Goal: Task Accomplishment & Management: Use online tool/utility

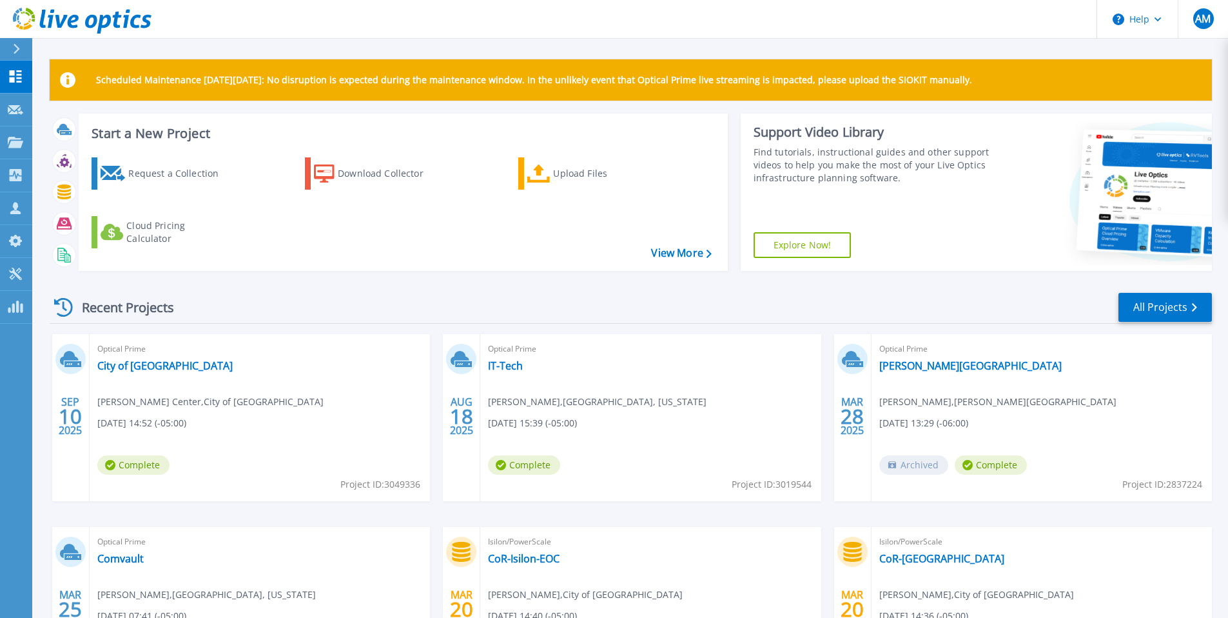
click at [113, 136] on h3 "Start a New Project" at bounding box center [402, 133] width 620 height 14
click at [152, 144] on div "Start a New Project Request a Collection Download Collector Upload Files Cloud …" at bounding box center [403, 191] width 649 height 157
click at [124, 137] on h3 "Start a New Project" at bounding box center [402, 133] width 620 height 14
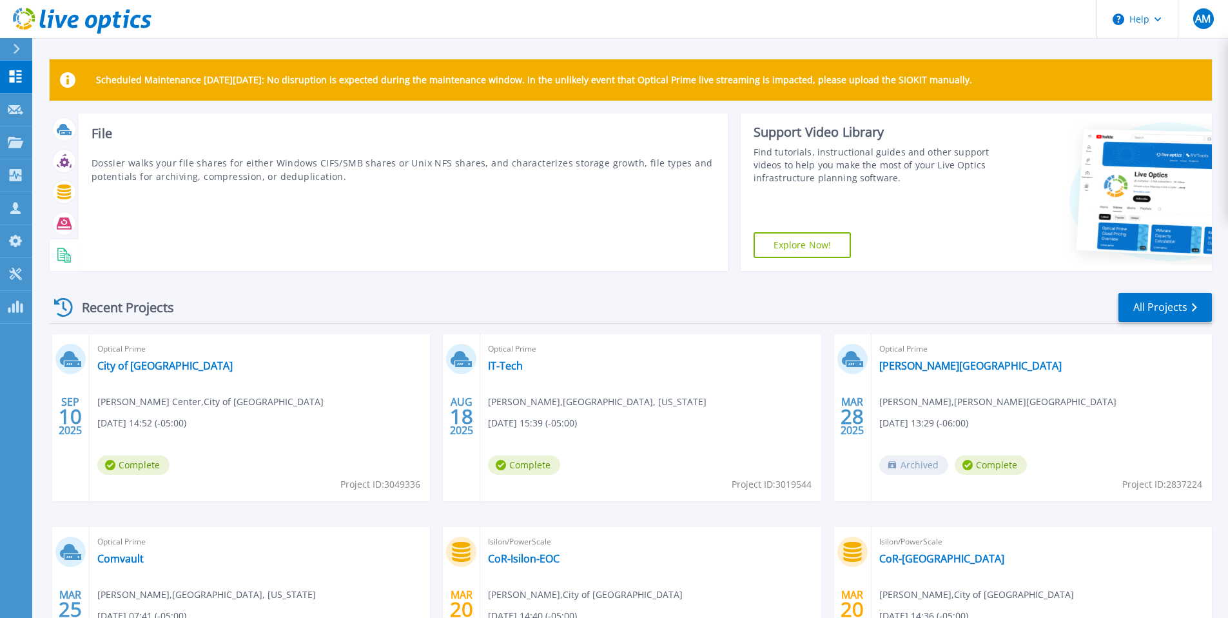
click at [64, 263] on div at bounding box center [64, 255] width 23 height 23
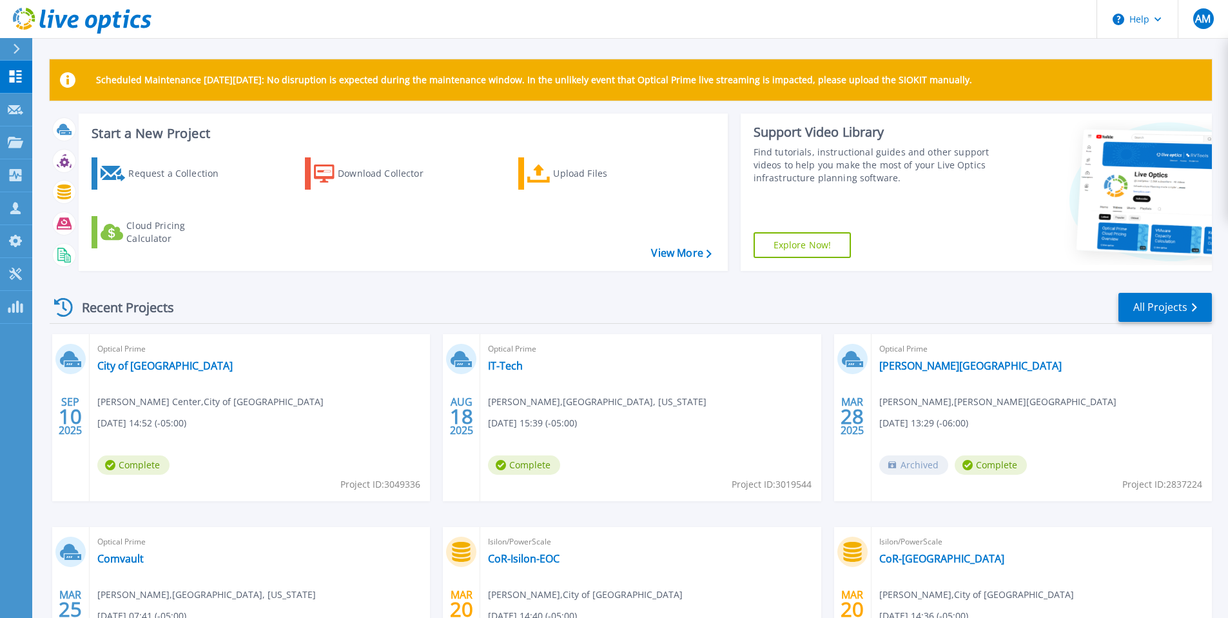
click at [157, 135] on h3 "Start a New Project" at bounding box center [402, 133] width 620 height 14
click at [112, 171] on icon at bounding box center [113, 173] width 25 height 15
click at [552, 173] on link "Upload Files" at bounding box center [590, 173] width 144 height 32
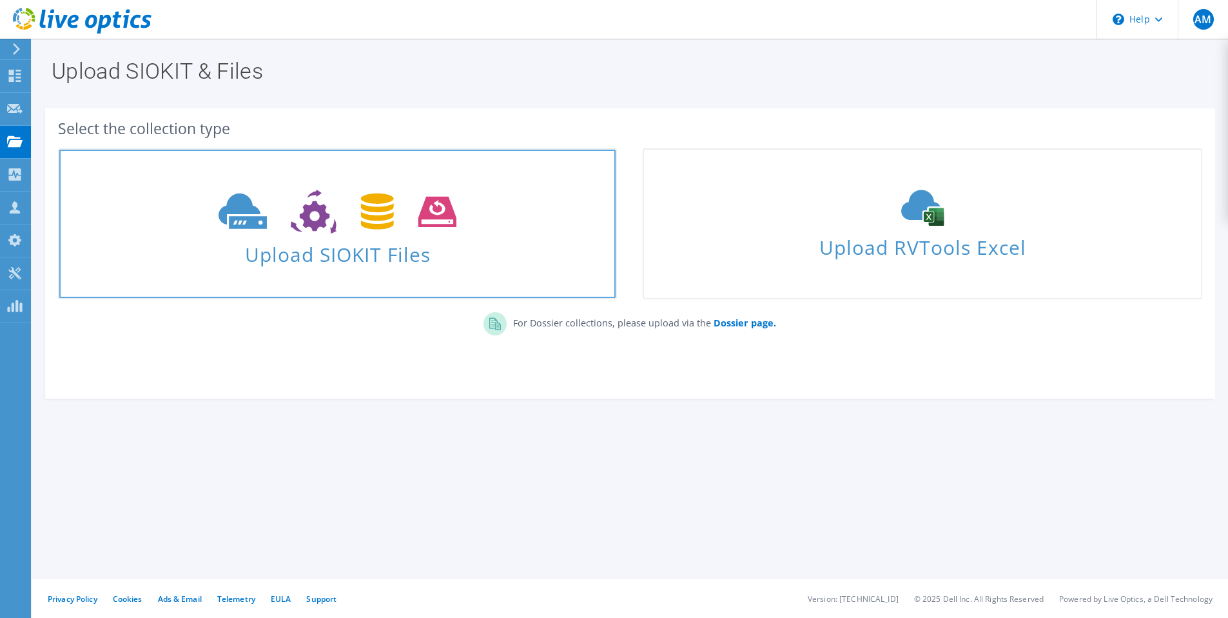
click at [371, 242] on span "Upload SIOKIT Files" at bounding box center [337, 251] width 556 height 28
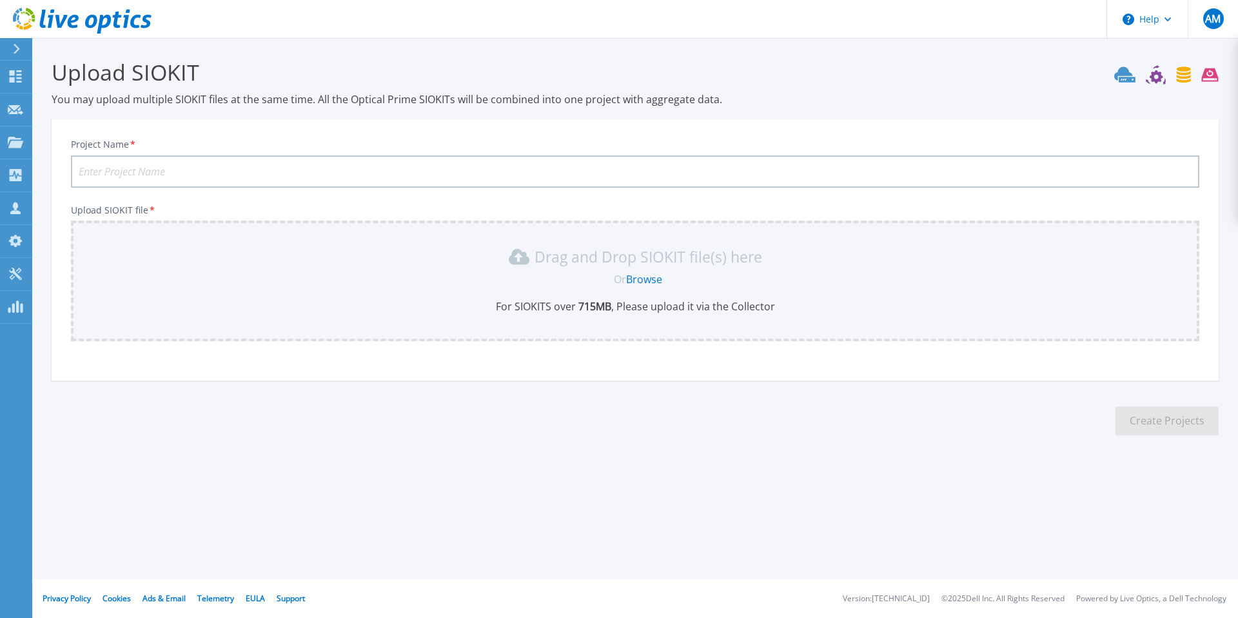
click at [647, 278] on link "Browse" at bounding box center [644, 279] width 36 height 14
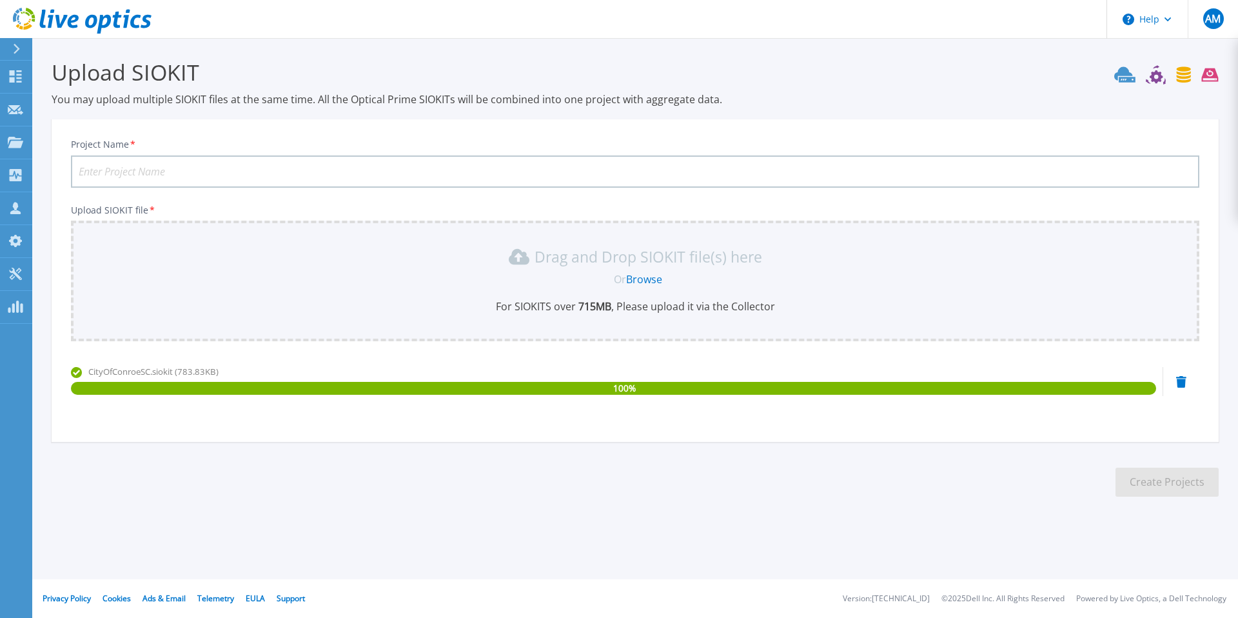
click at [114, 166] on input "Project Name *" at bounding box center [635, 171] width 1128 height 32
type input "Conroe Service Center"
click at [1172, 478] on button "Create Projects" at bounding box center [1167, 481] width 103 height 29
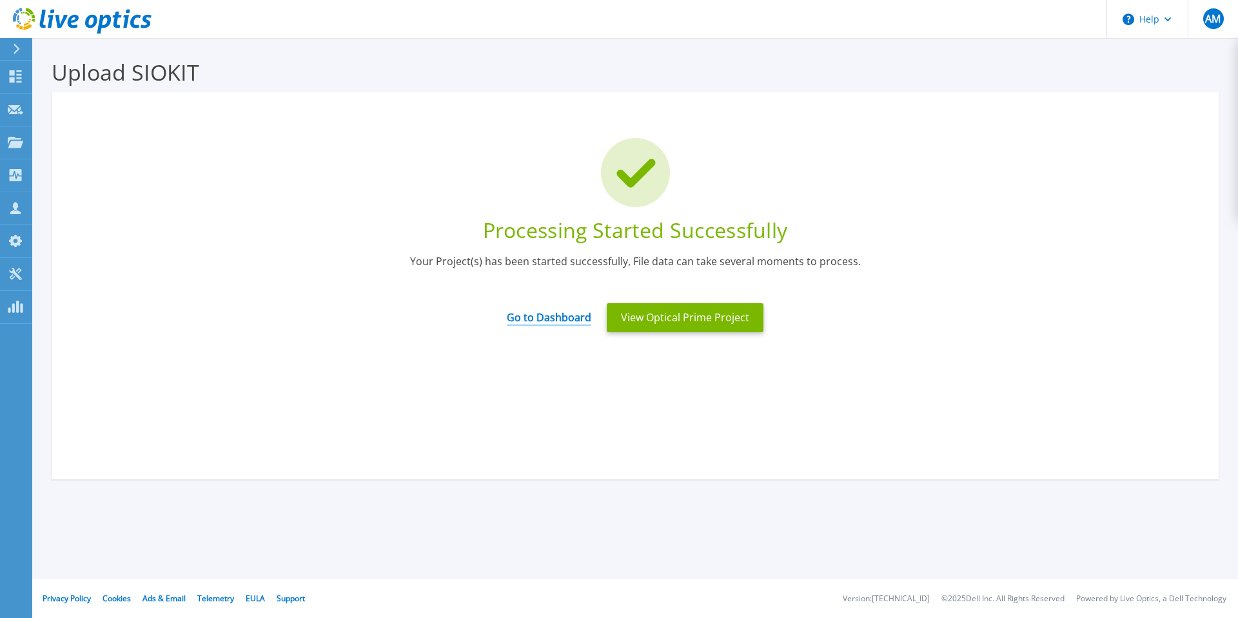
click at [562, 315] on link "Go to Dashboard" at bounding box center [549, 312] width 84 height 25
